Goal: Transaction & Acquisition: Purchase product/service

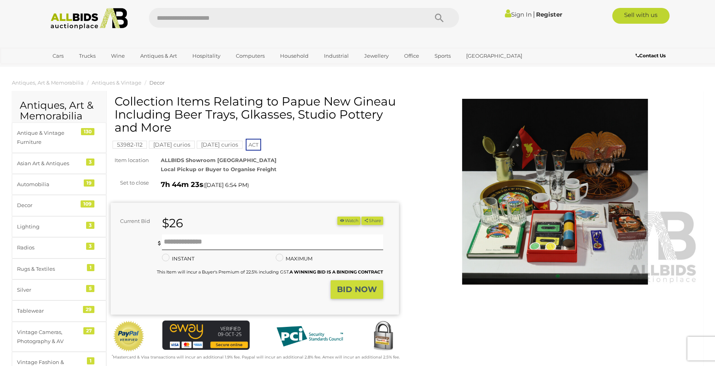
click at [83, 25] on img at bounding box center [89, 19] width 86 height 22
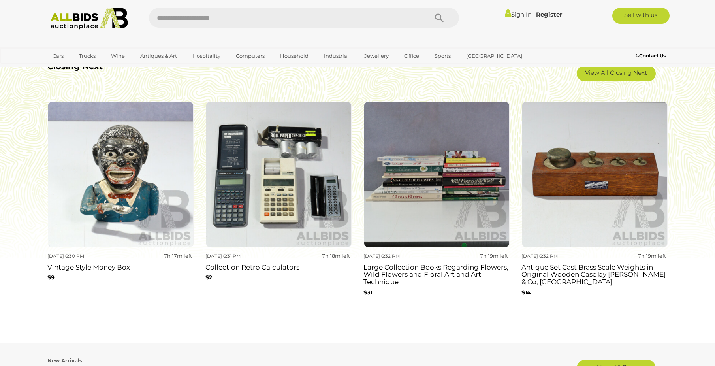
scroll to position [749, 0]
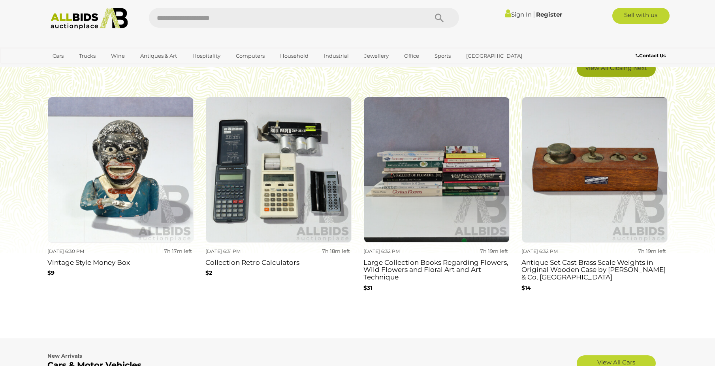
click at [639, 75] on link "View All Closing Next" at bounding box center [616, 69] width 79 height 16
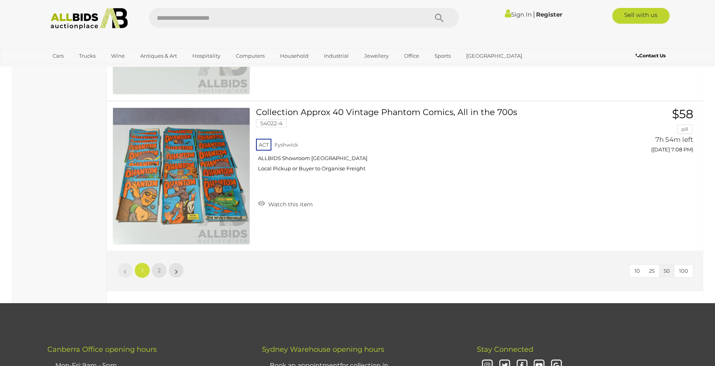
scroll to position [7374, 0]
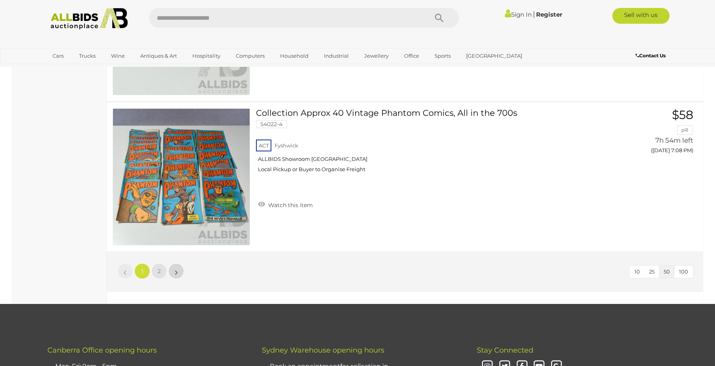
click at [171, 276] on link "»" at bounding box center [176, 271] width 16 height 16
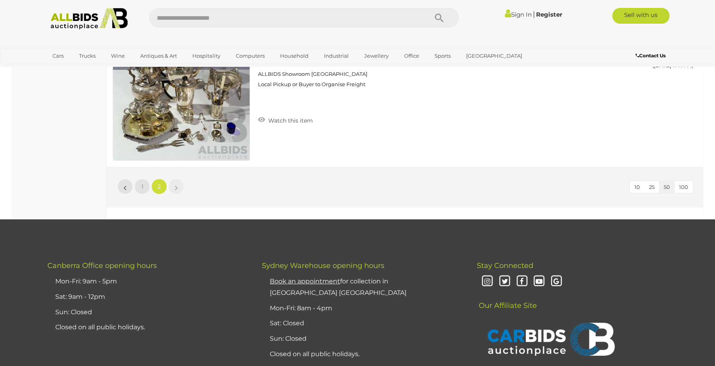
scroll to position [5504, 0]
click at [111, 18] on img at bounding box center [89, 19] width 86 height 22
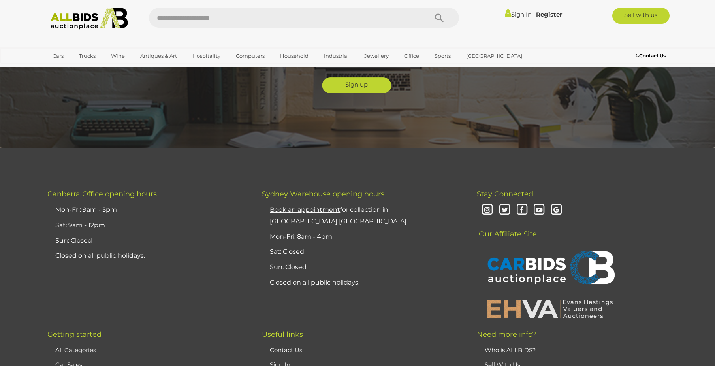
scroll to position [1946, 0]
